Goal: Task Accomplishment & Management: Use online tool/utility

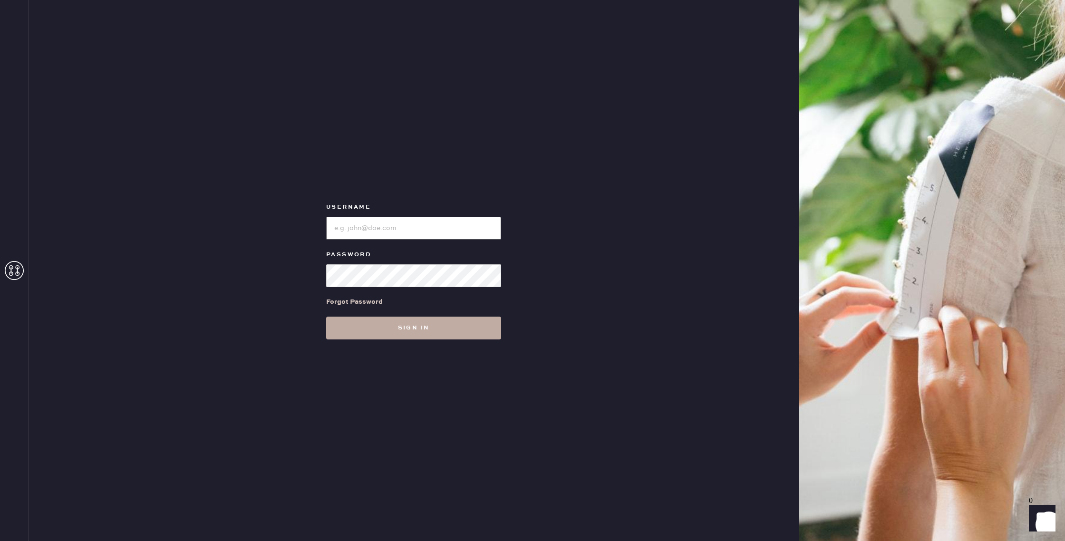
type input "reformationbroadwayplaza"
click at [439, 331] on button "Sign in" at bounding box center [413, 328] width 175 height 23
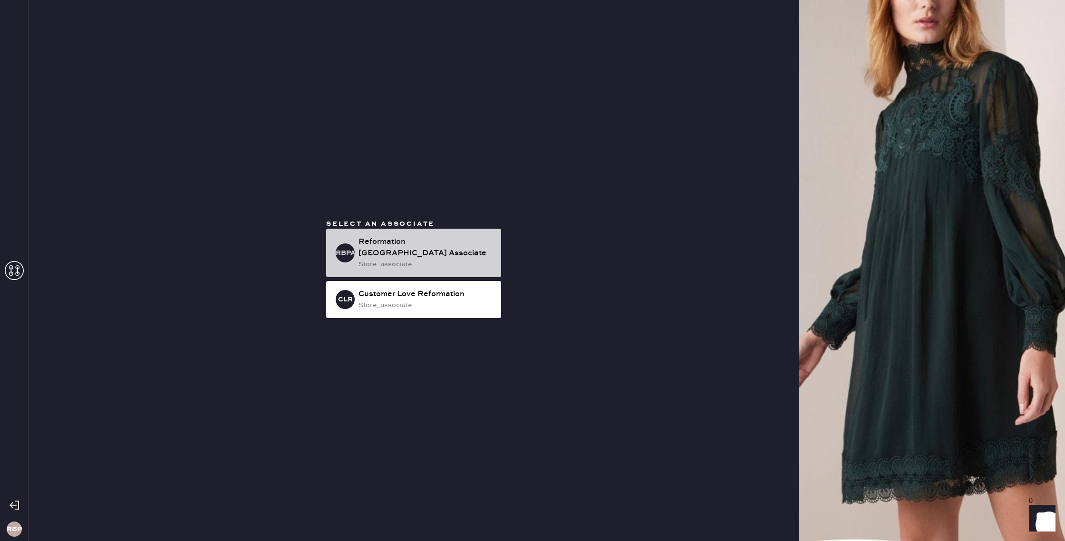
click at [433, 259] on div "store_associate" at bounding box center [426, 264] width 135 height 10
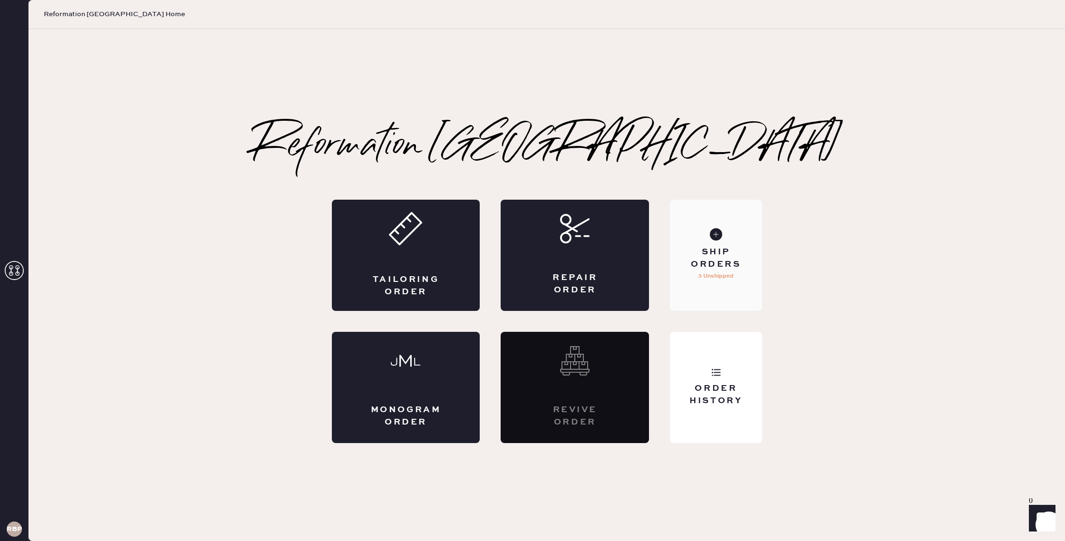
click at [710, 265] on div "Ship Orders" at bounding box center [716, 258] width 77 height 24
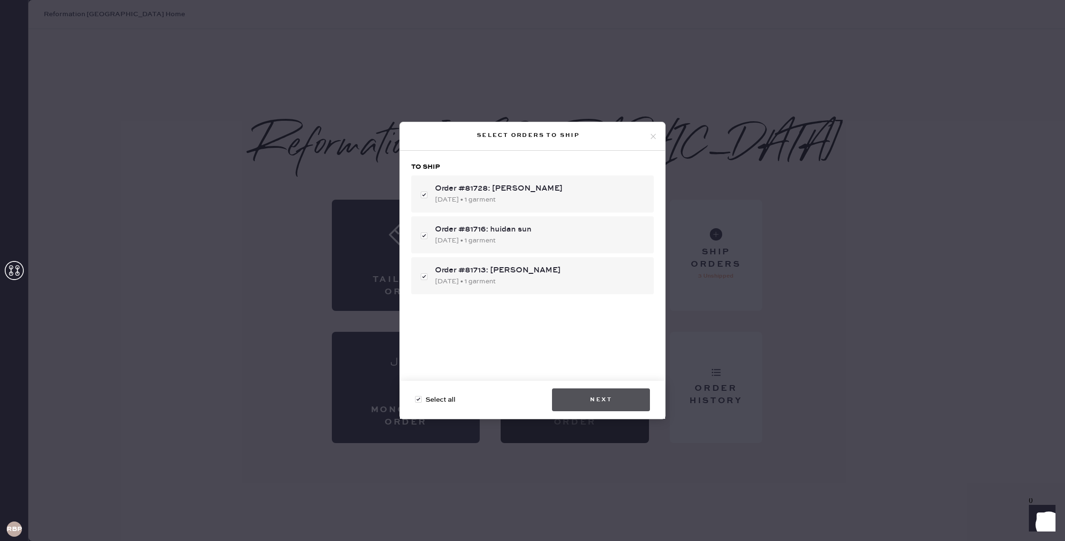
click at [621, 393] on button "Next" at bounding box center [601, 400] width 98 height 23
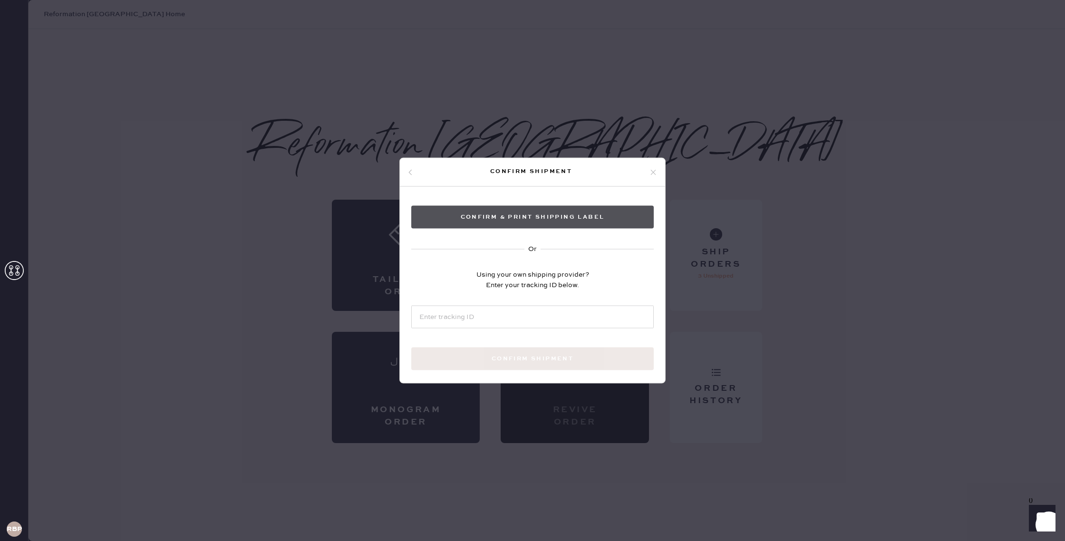
click at [536, 218] on button "Confirm & Print shipping label" at bounding box center [532, 217] width 243 height 23
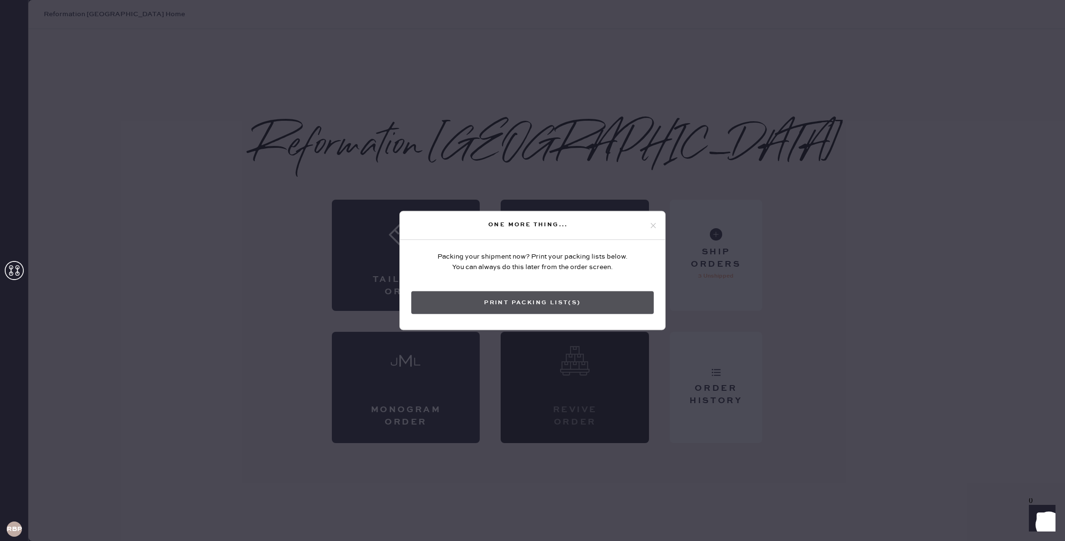
click at [542, 302] on button "Print Packing List(s)" at bounding box center [532, 303] width 243 height 23
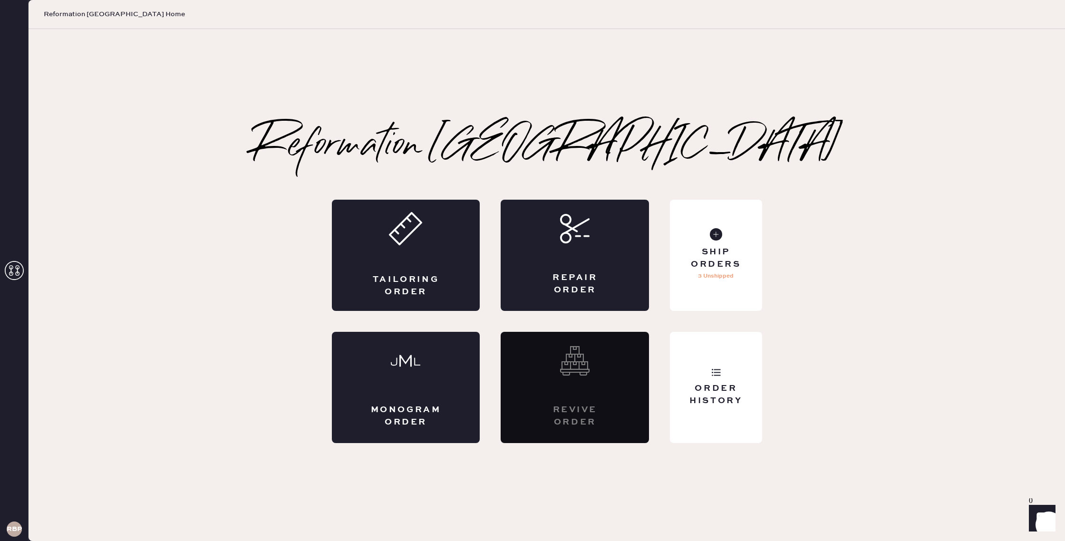
scroll to position [296, 0]
click at [627, 427] on div "Revive order" at bounding box center [575, 387] width 148 height 111
